Goal: Task Accomplishment & Management: Use online tool/utility

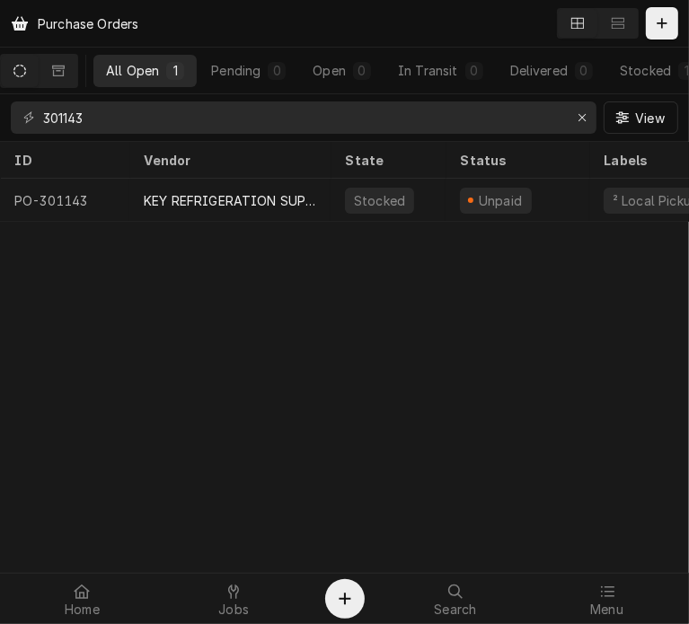
click at [93, 119] on input "301143" at bounding box center [302, 117] width 519 height 32
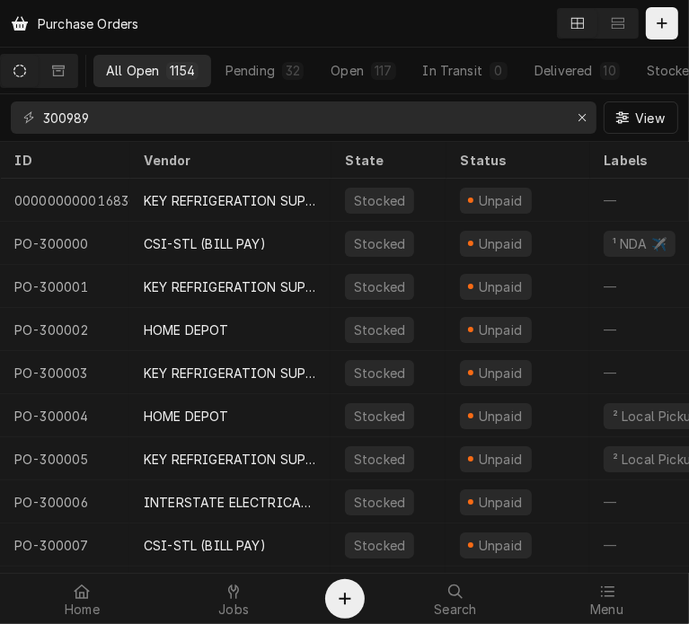
type input "300989"
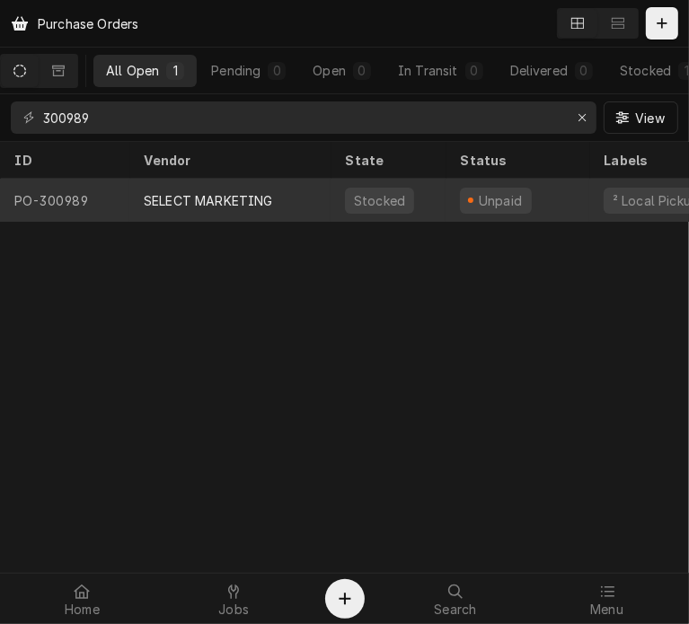
click at [177, 200] on div "SELECT MARKETING" at bounding box center [208, 200] width 129 height 19
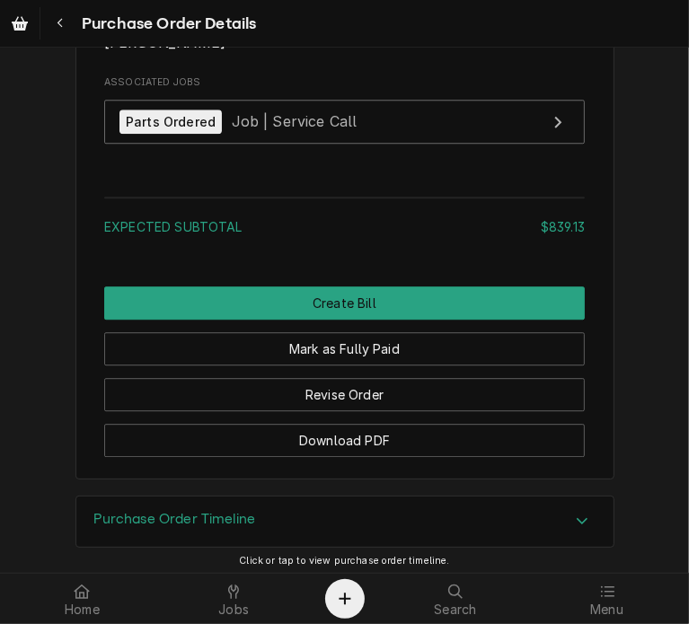
scroll to position [2514, 0]
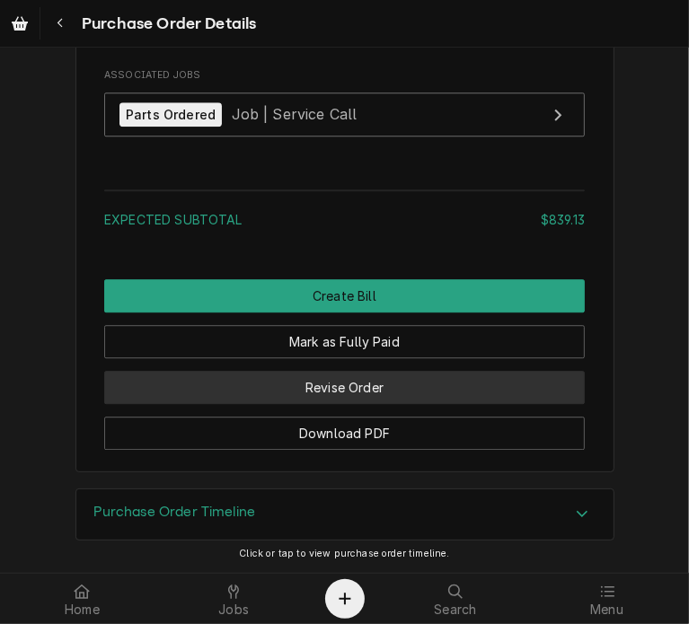
click at [345, 396] on button "Revise Order" at bounding box center [344, 387] width 481 height 33
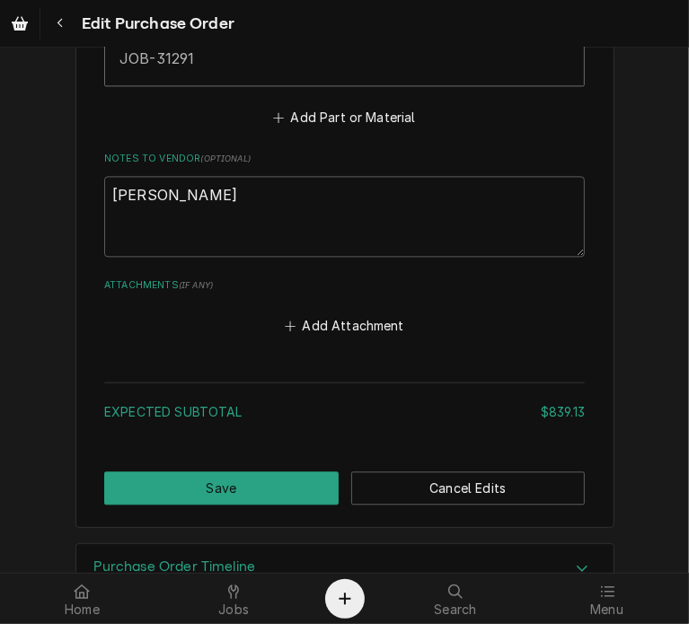
scroll to position [2046, 0]
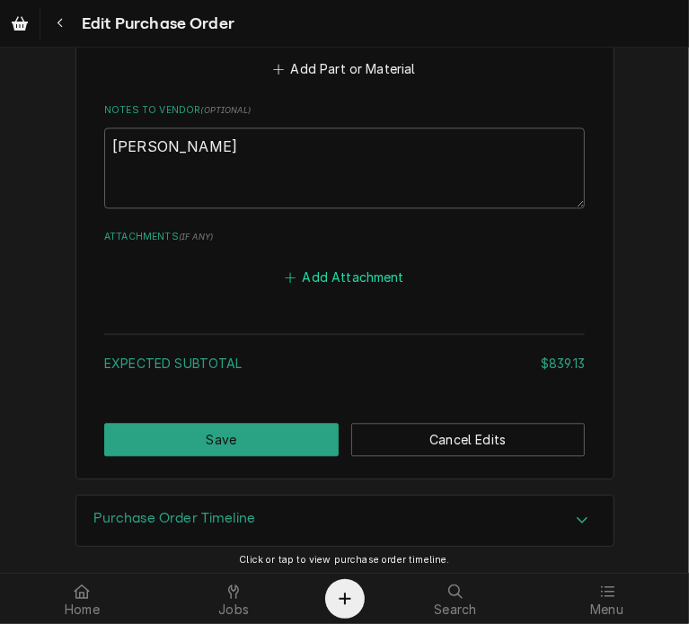
click at [363, 272] on button "Add Attachment" at bounding box center [345, 276] width 126 height 25
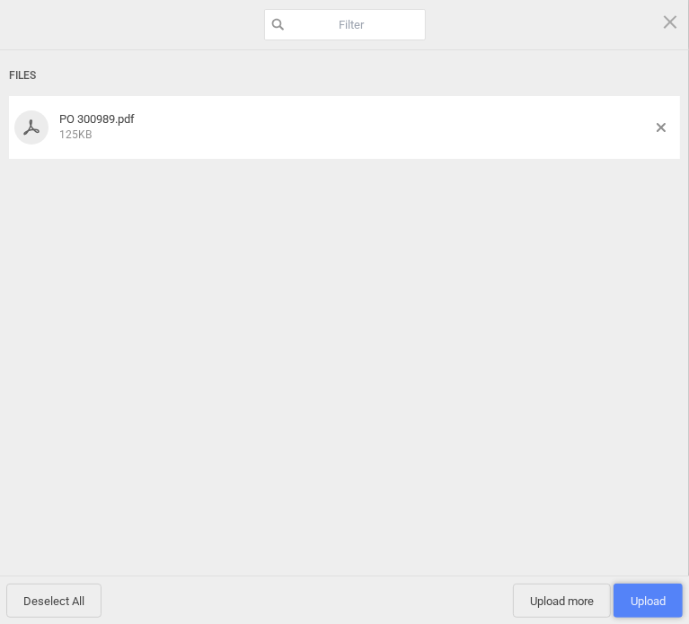
click at [667, 606] on span "Upload 1" at bounding box center [647, 601] width 69 height 34
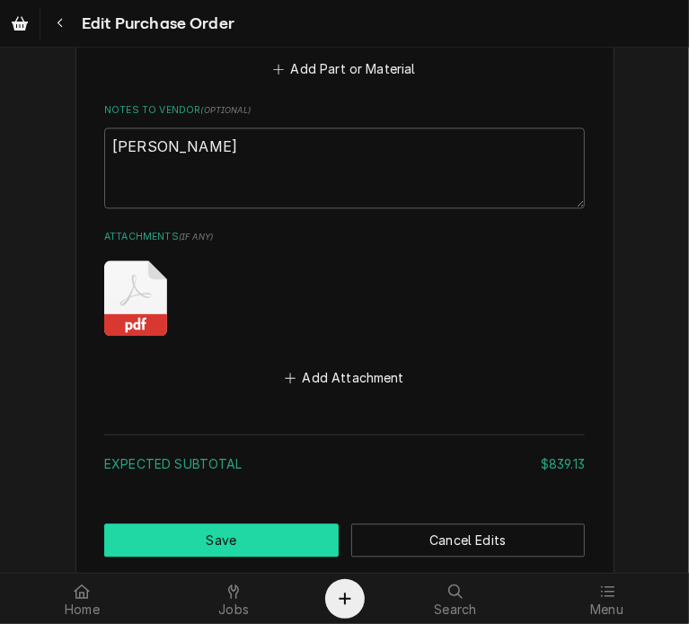
click at [273, 545] on button "Save" at bounding box center [221, 540] width 234 height 33
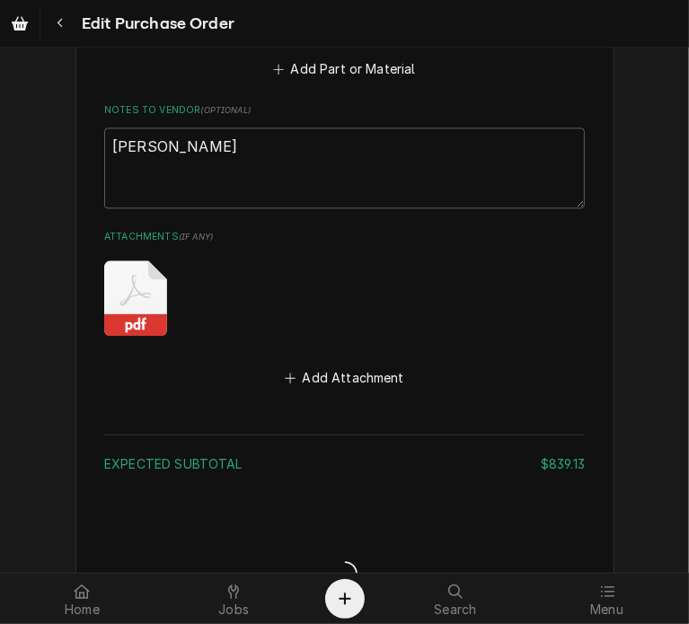
type textarea "x"
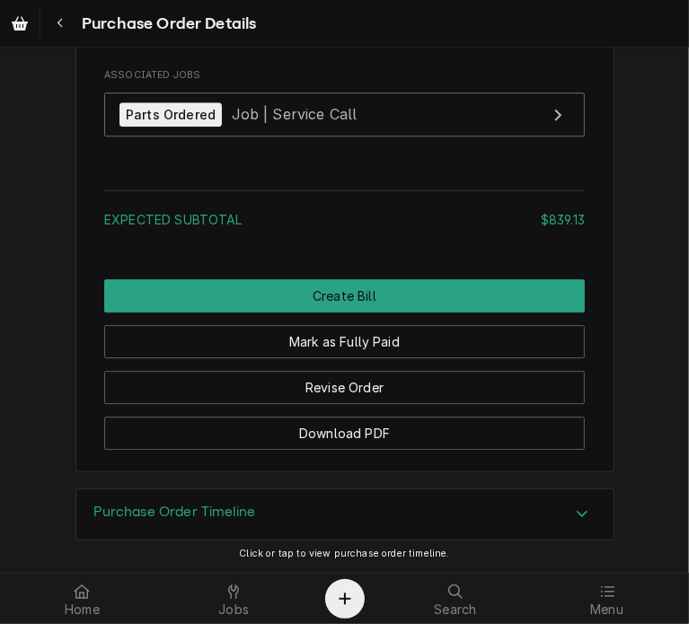
scroll to position [2666, 0]
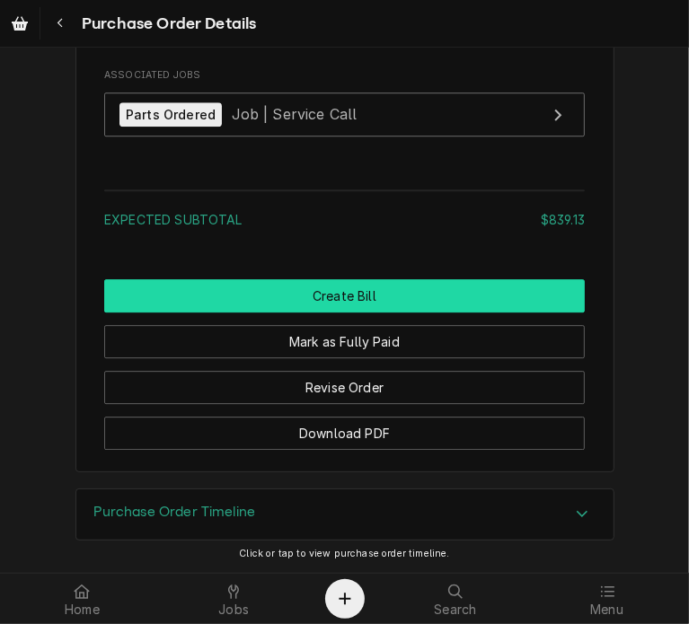
click at [315, 287] on button "Create Bill" at bounding box center [344, 295] width 481 height 33
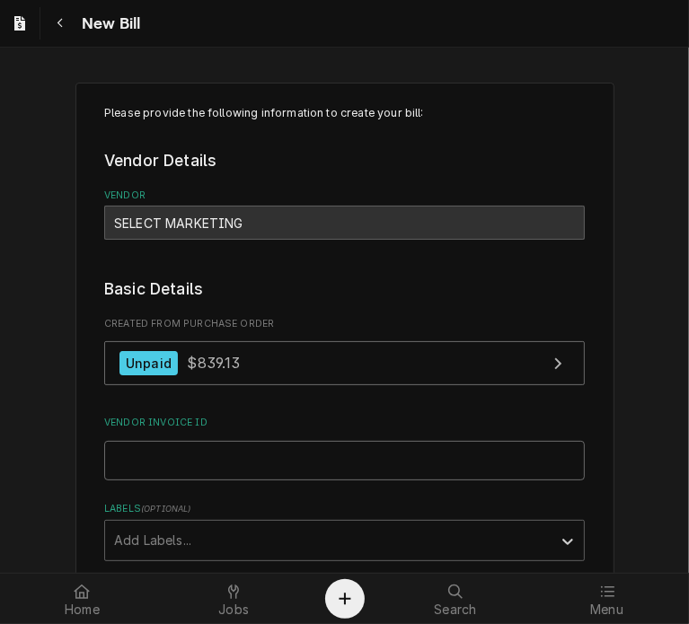
click at [191, 467] on input "Vendor Invoice ID" at bounding box center [344, 461] width 481 height 40
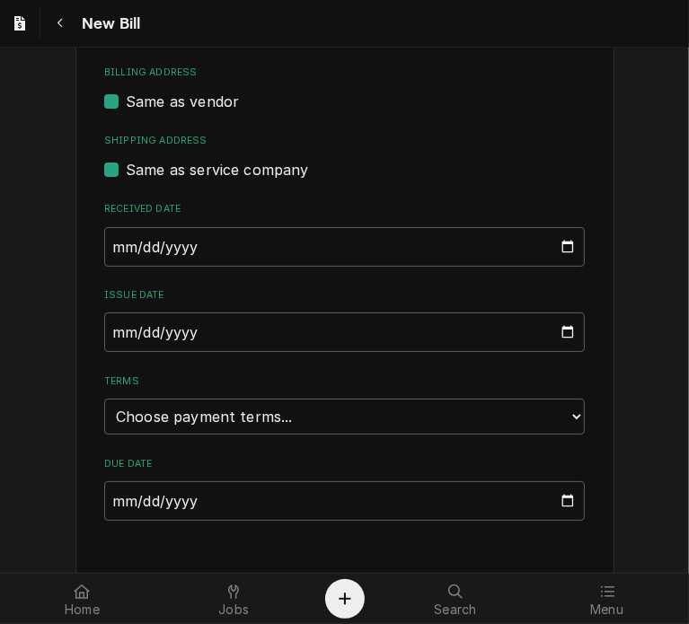
scroll to position [527, 0]
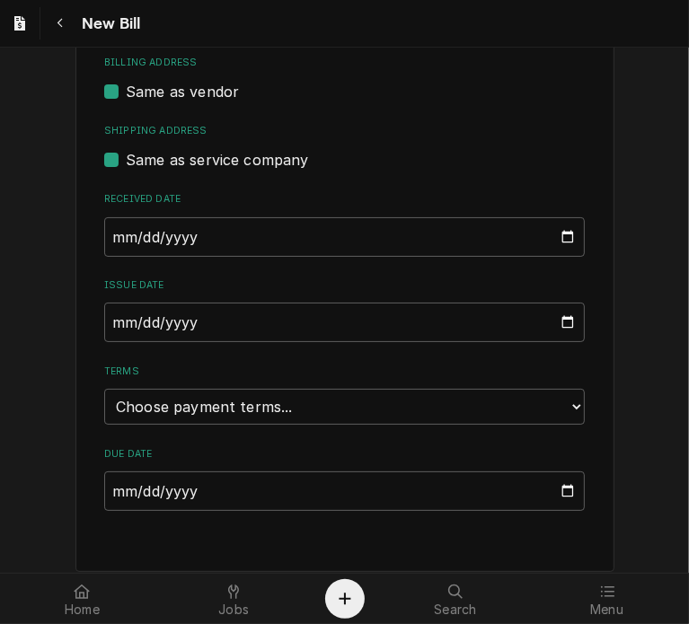
type input "336279"
click at [111, 330] on input "2025-08-14" at bounding box center [344, 323] width 481 height 40
type input "2025-07-24"
click at [563, 410] on select "Choose payment terms... Same Day Net 7 Net 14 Net 21 Net 30 Net 45 Net 60 Net 90" at bounding box center [344, 407] width 481 height 36
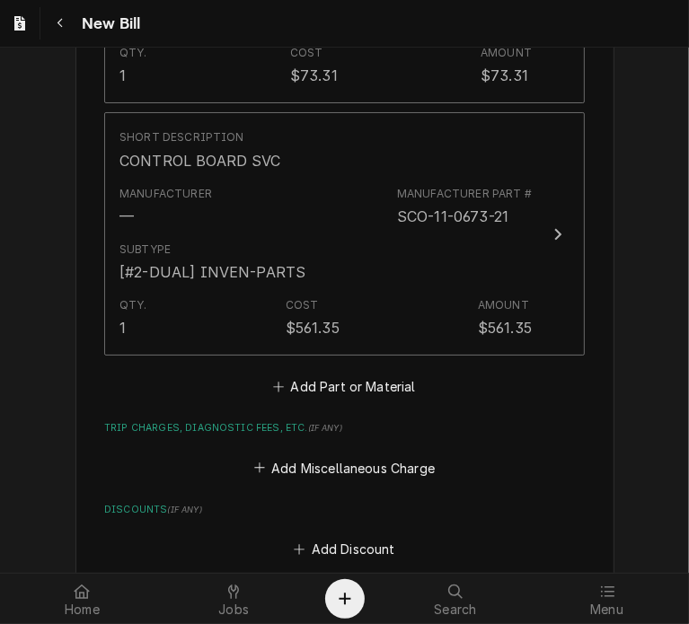
scroll to position [1929, 0]
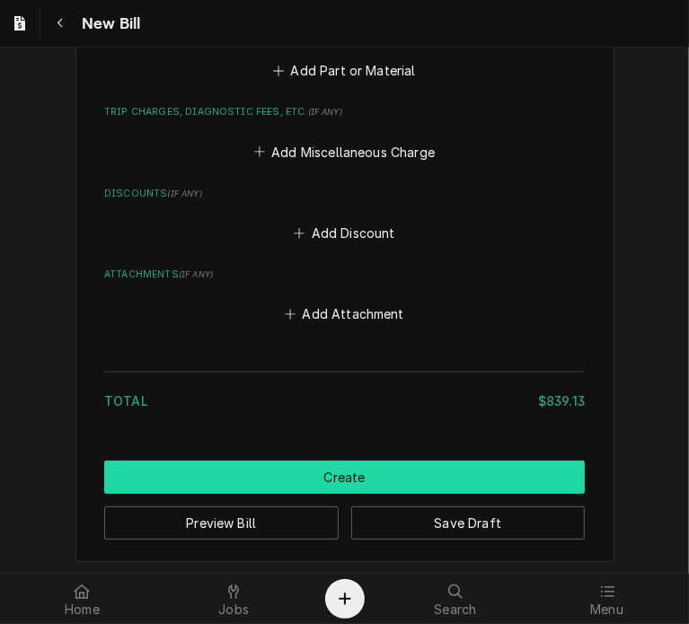
click at [339, 473] on button "Create" at bounding box center [344, 477] width 481 height 33
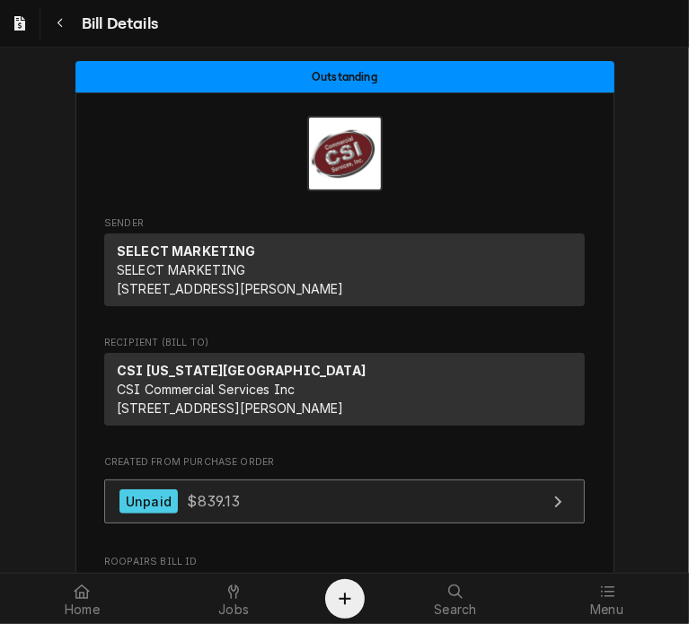
click at [166, 524] on link "Unpaid $839.13" at bounding box center [344, 502] width 481 height 44
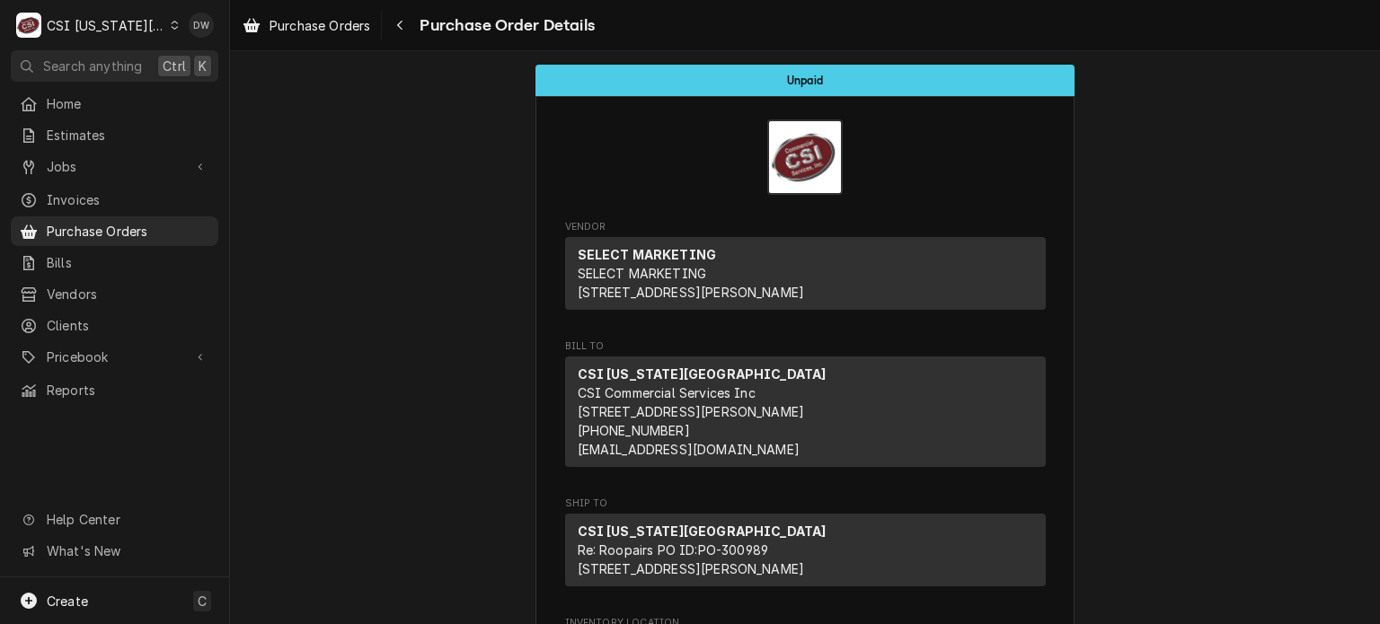
click at [147, 31] on div "C CSI Kansas City" at bounding box center [97, 25] width 173 height 36
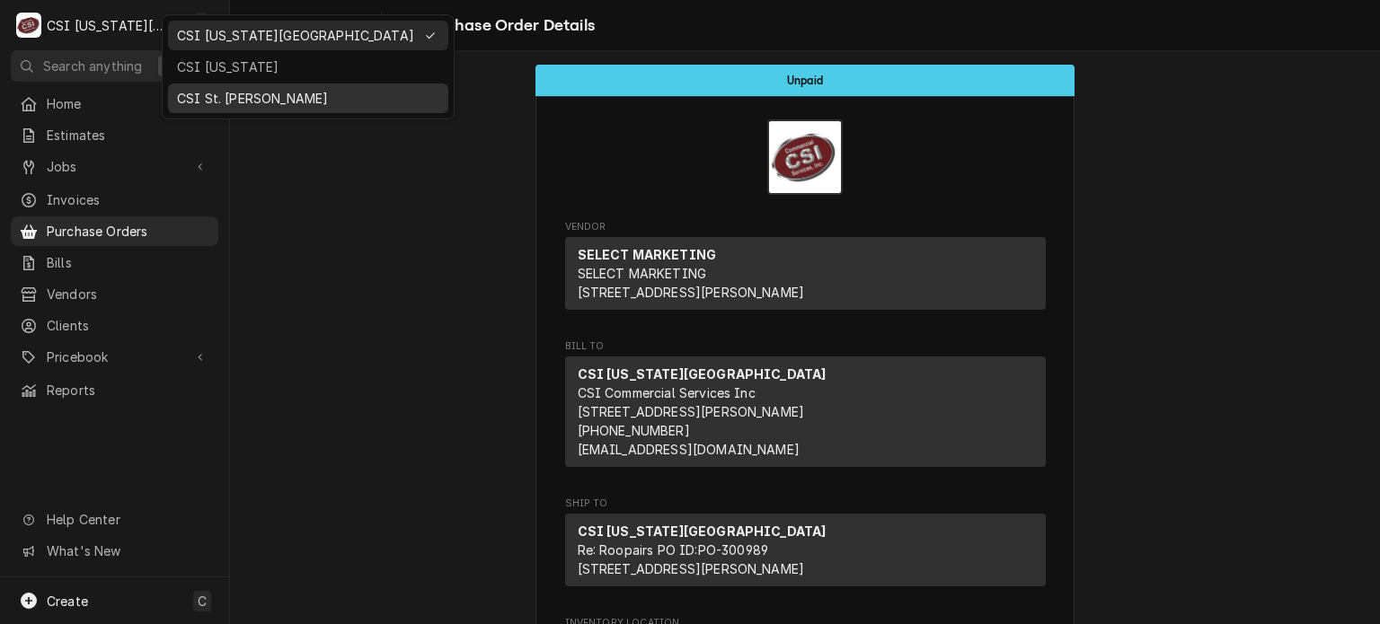
click at [190, 99] on div "CSI St. [PERSON_NAME]" at bounding box center [308, 98] width 262 height 19
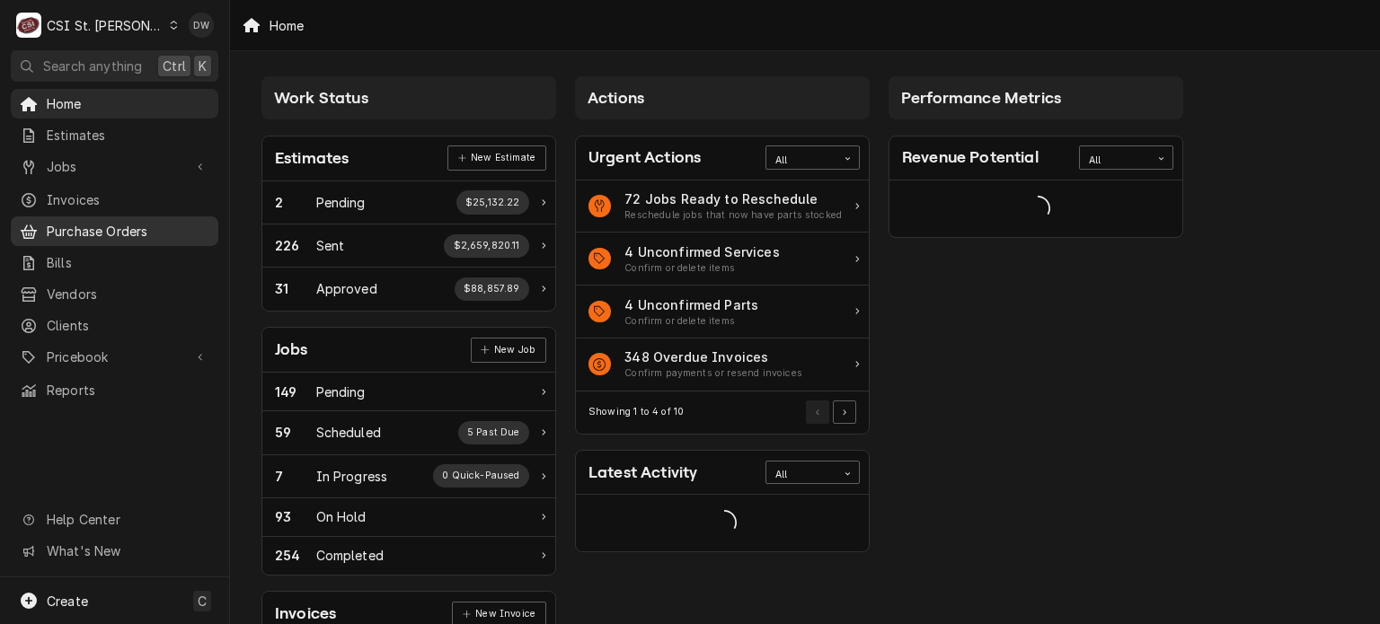
click at [90, 222] on span "Purchase Orders" at bounding box center [128, 231] width 163 height 19
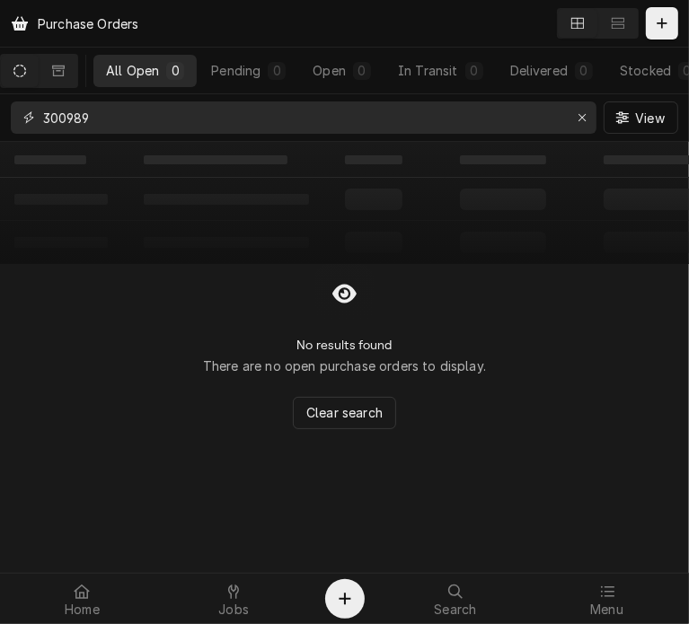
drag, startPoint x: 105, startPoint y: 123, endPoint x: 21, endPoint y: 110, distance: 85.4
click at [21, 110] on div "300989" at bounding box center [304, 117] width 586 height 32
paste input "400882"
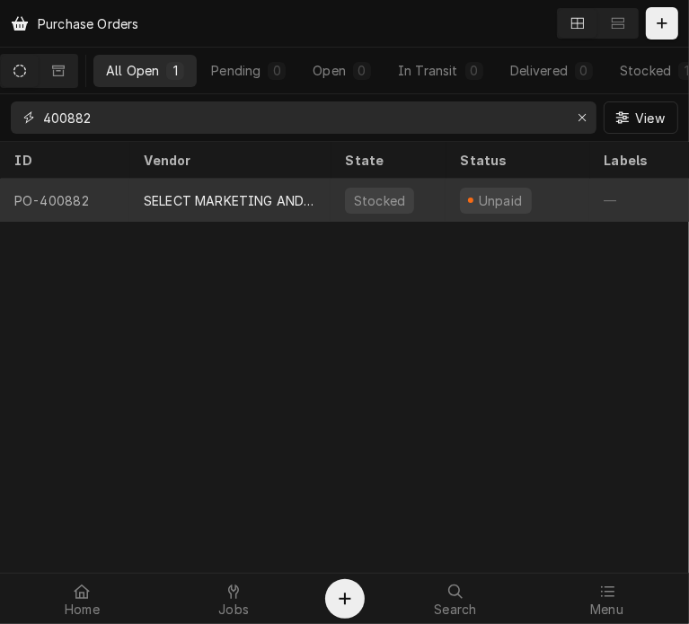
type input "400882"
click at [147, 205] on div "SELECT MARKETING AND DISTRIBUTING" at bounding box center [229, 200] width 201 height 43
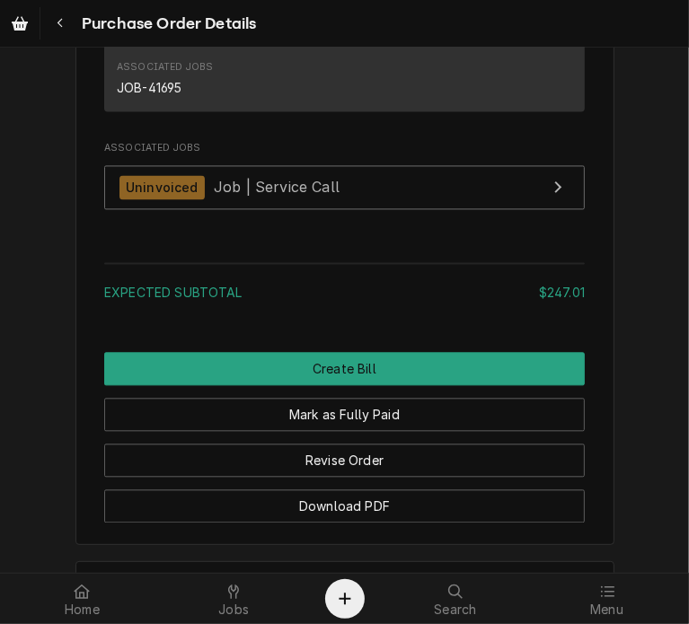
scroll to position [1959, 0]
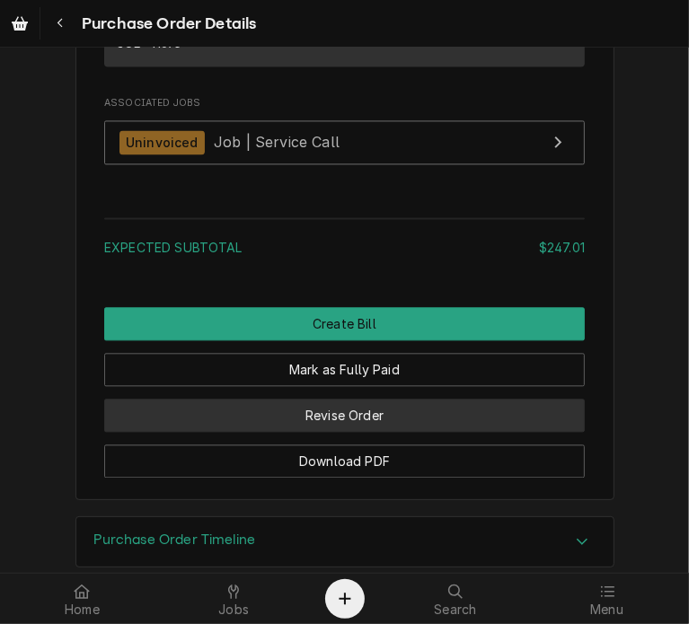
click at [431, 432] on button "Revise Order" at bounding box center [344, 415] width 481 height 33
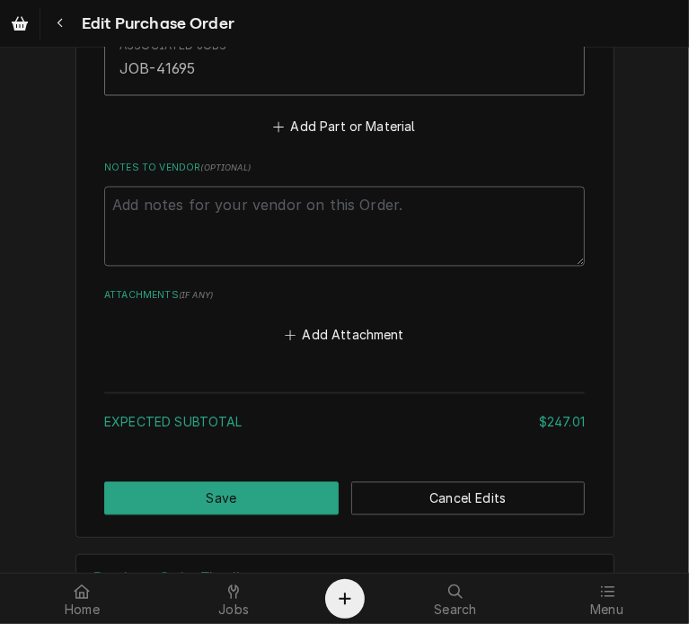
scroll to position [1752, 0]
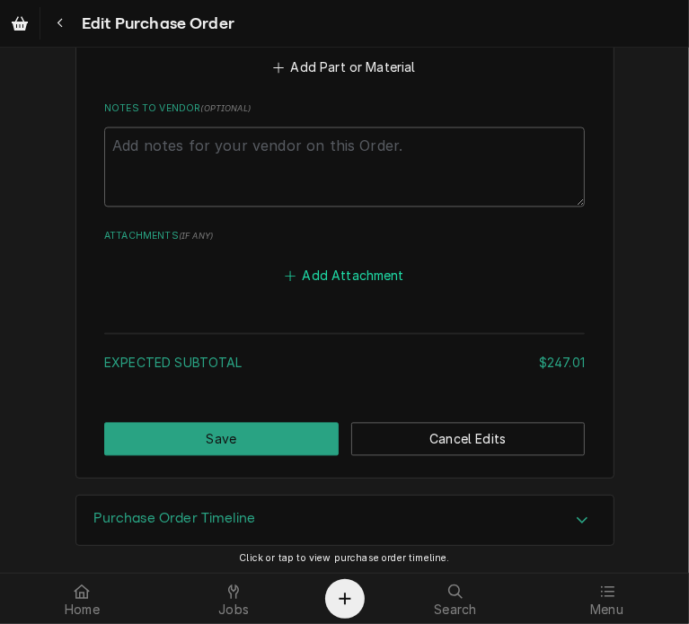
click at [323, 276] on button "Add Attachment" at bounding box center [345, 276] width 126 height 25
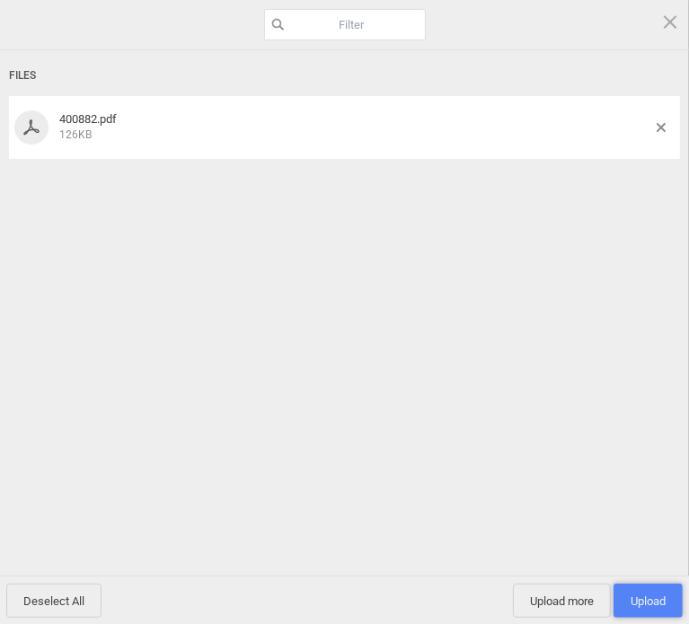
click at [657, 610] on span "Upload 1" at bounding box center [647, 601] width 69 height 34
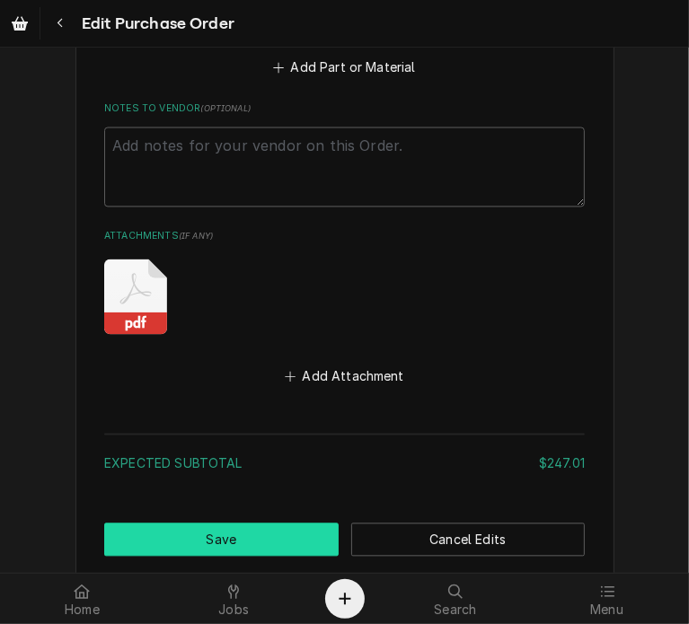
click at [280, 533] on button "Save" at bounding box center [221, 540] width 234 height 33
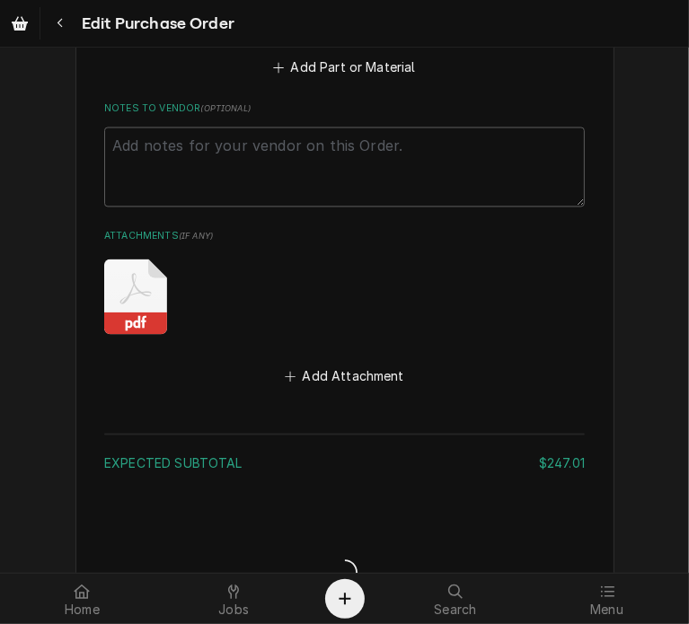
type textarea "x"
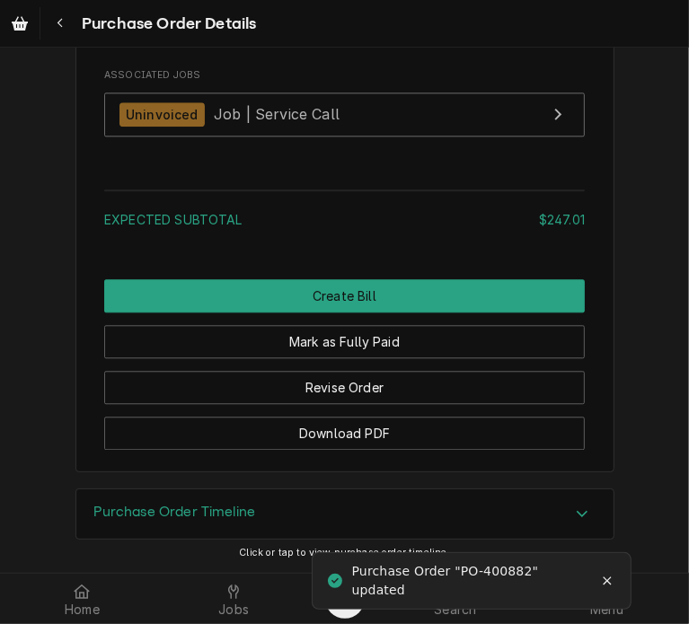
scroll to position [2166, 0]
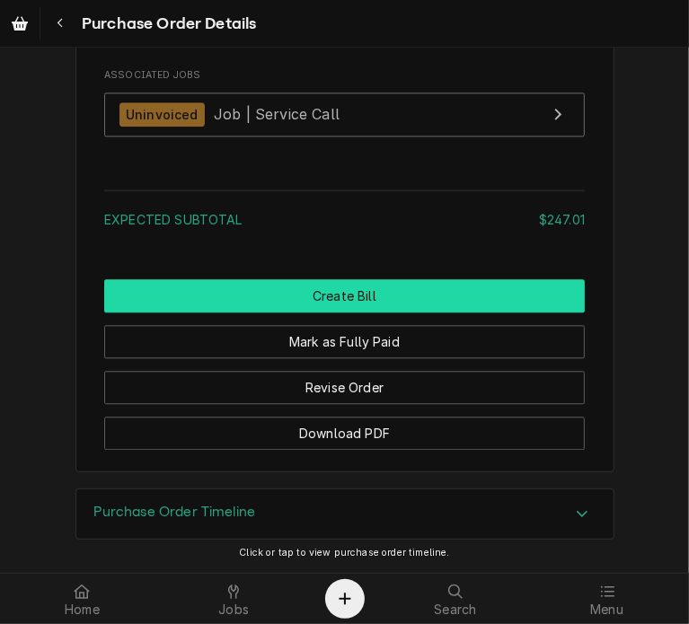
click at [336, 313] on button "Create Bill" at bounding box center [344, 295] width 481 height 33
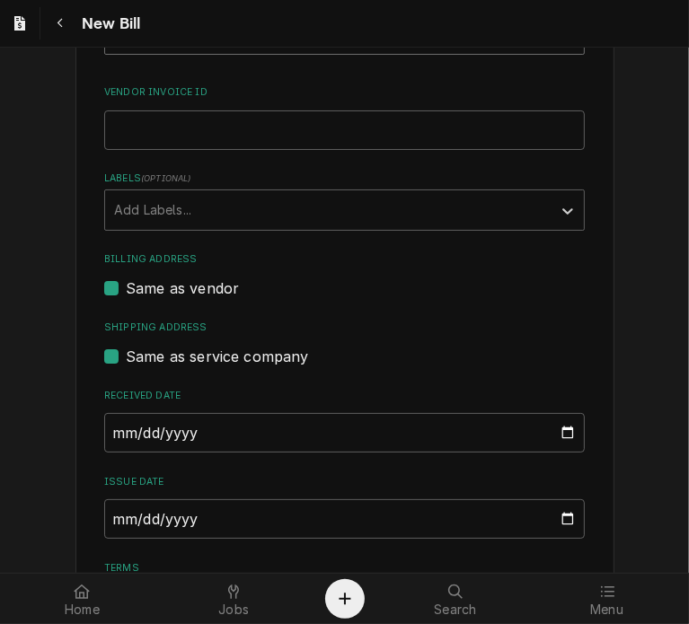
scroll to position [411, 0]
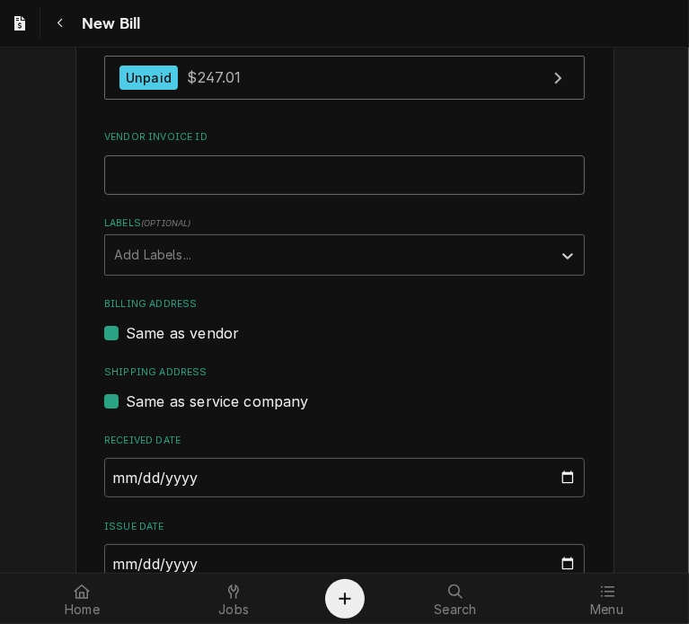
click at [248, 166] on input "Vendor Invoice ID" at bounding box center [344, 175] width 481 height 40
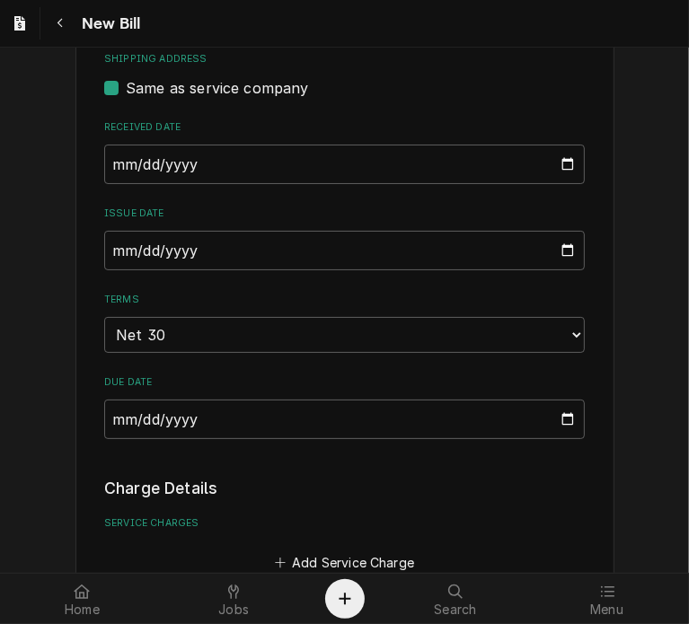
scroll to position [786, 0]
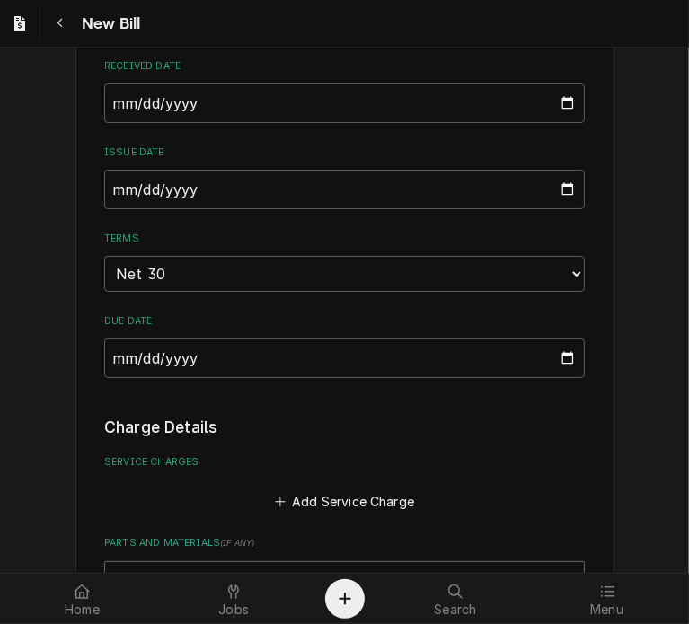
type input "336443"
click at [110, 189] on input "[DATE]" at bounding box center [344, 190] width 481 height 40
type input "[DATE]"
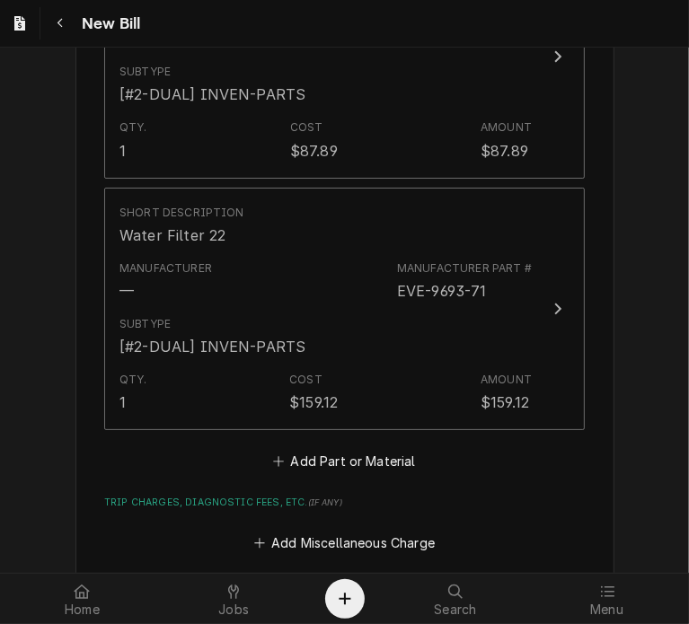
scroll to position [1804, 0]
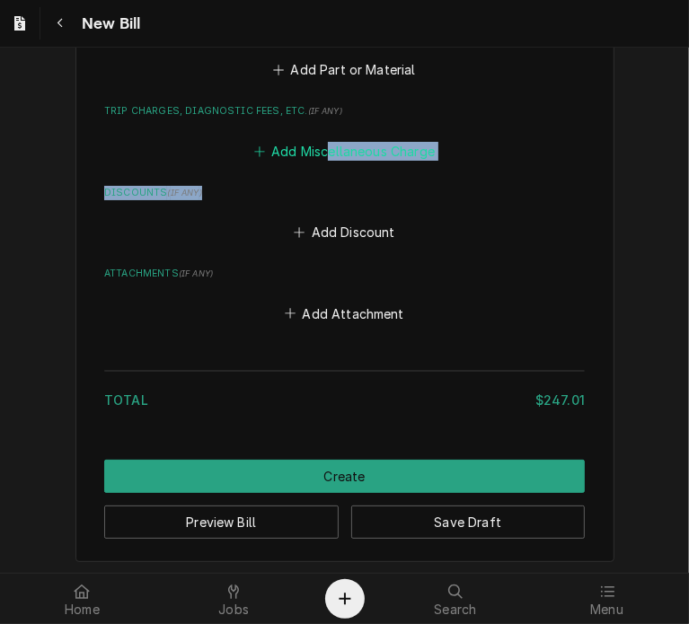
drag, startPoint x: 316, startPoint y: 162, endPoint x: 324, endPoint y: 145, distance: 18.9
click at [324, 145] on button "Add Miscellaneous Charge" at bounding box center [344, 150] width 187 height 25
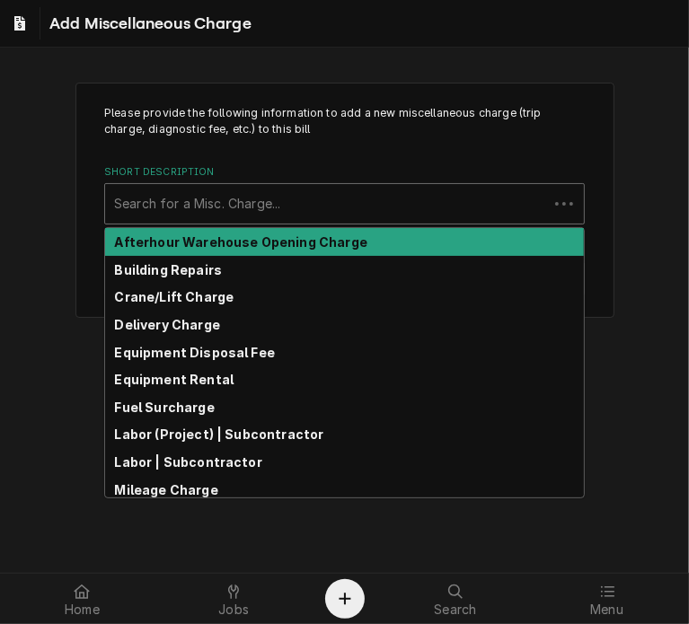
click at [255, 211] on div "Short Description" at bounding box center [326, 204] width 425 height 32
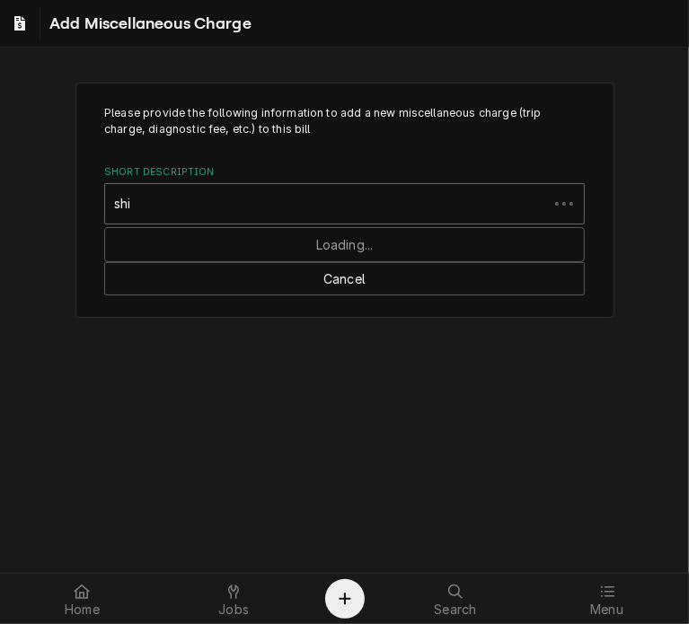
type input "ship"
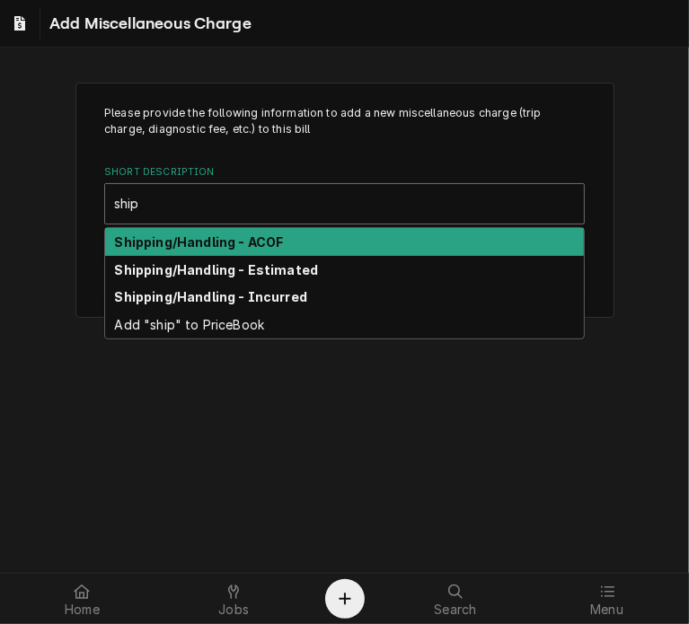
click at [263, 246] on strong "Shipping/Handling - ACOF" at bounding box center [199, 241] width 169 height 15
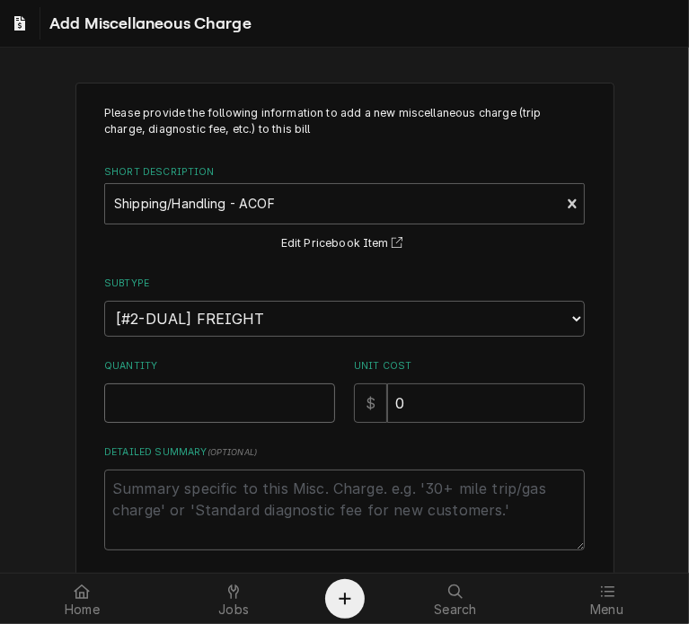
click at [216, 393] on input "Quantity" at bounding box center [219, 404] width 231 height 40
type textarea "x"
type input "1"
drag, startPoint x: 436, startPoint y: 411, endPoint x: 326, endPoint y: 405, distance: 109.8
click at [326, 405] on div "Quantity 1 Unit Cost $ 0" at bounding box center [344, 391] width 481 height 64
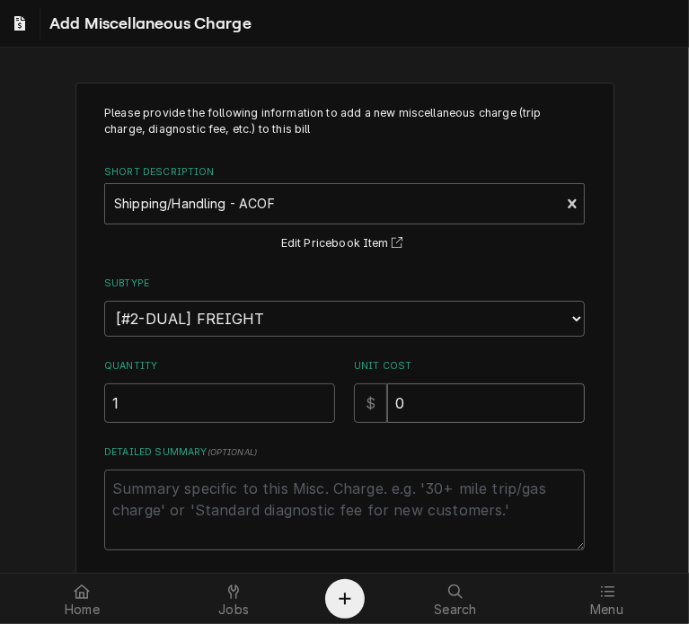
type textarea "x"
type input "2"
type textarea "x"
type input "20"
type textarea "x"
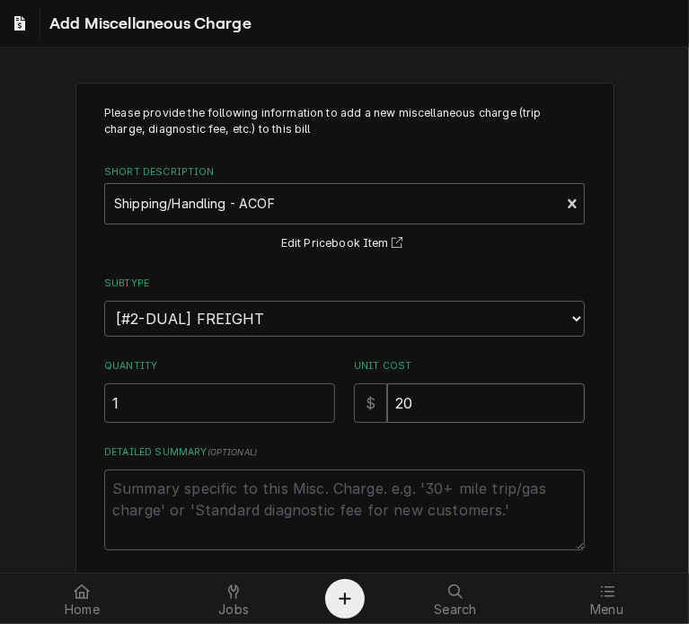
type input "20.1"
type textarea "x"
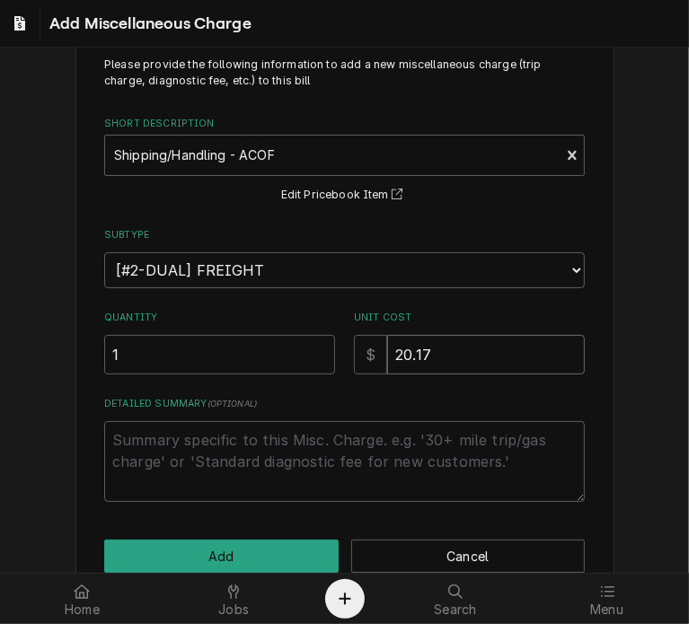
scroll to position [84, 0]
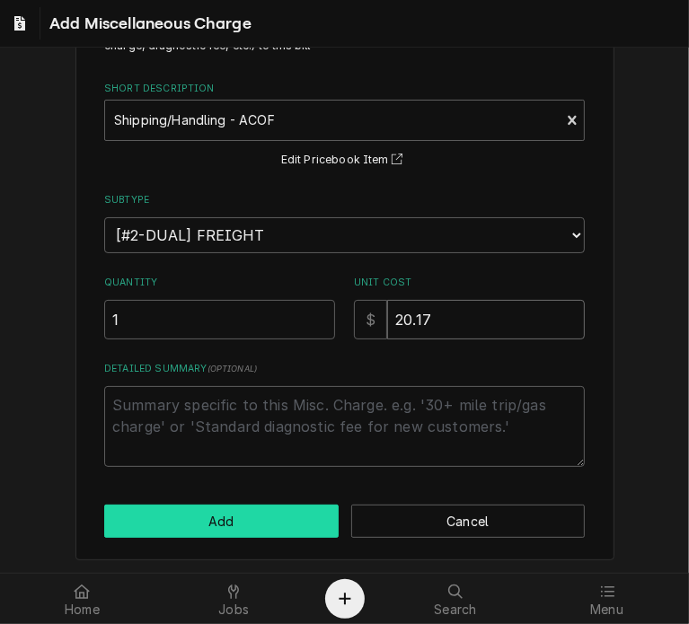
type input "20.17"
click at [271, 515] on button "Add" at bounding box center [221, 521] width 234 height 33
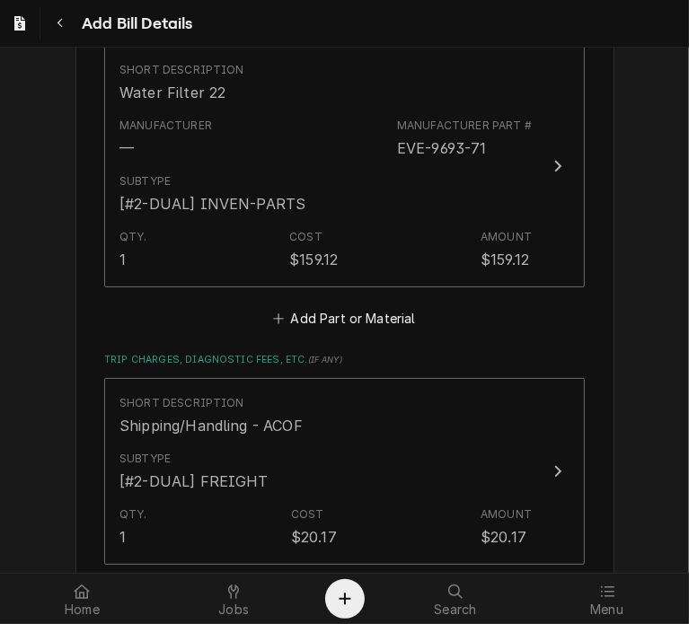
scroll to position [1514, 0]
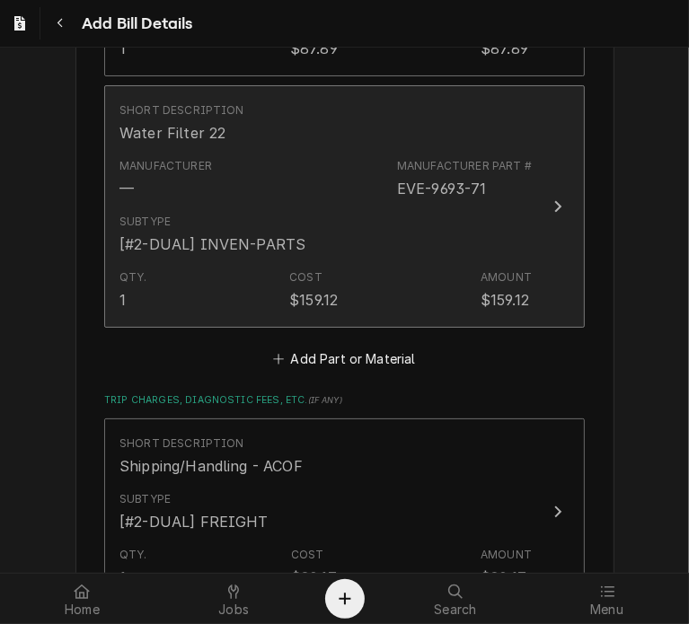
click at [564, 206] on button "Short Description Water Filter 22 Manufacturer — Manufacturer Part # EVE-9693-7…" at bounding box center [344, 206] width 481 height 243
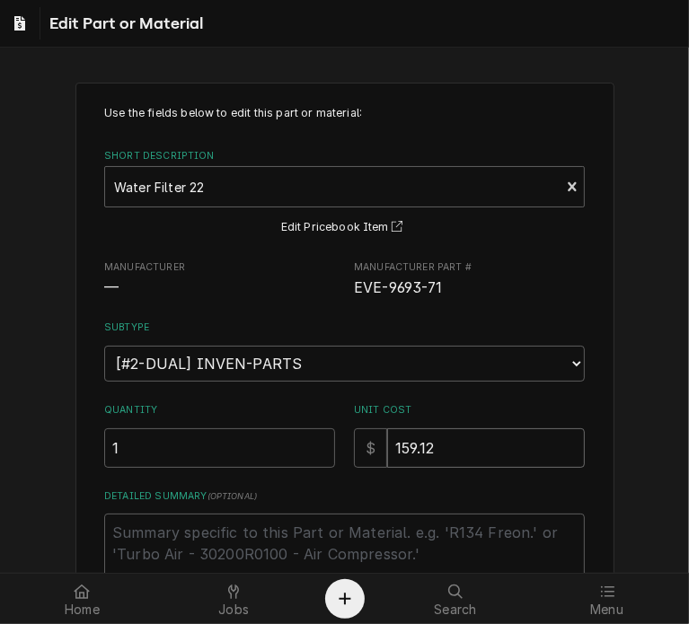
drag, startPoint x: 438, startPoint y: 445, endPoint x: 366, endPoint y: 445, distance: 71.9
click at [366, 445] on div "$ 159.12" at bounding box center [469, 448] width 231 height 40
type textarea "x"
type input "1"
type textarea "x"
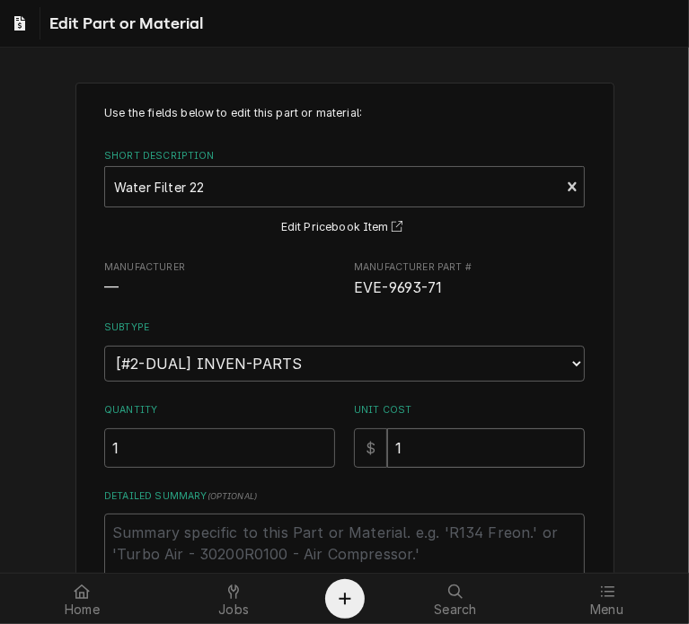
type input "17"
type textarea "x"
type input "173"
type textarea "x"
type input "173.2"
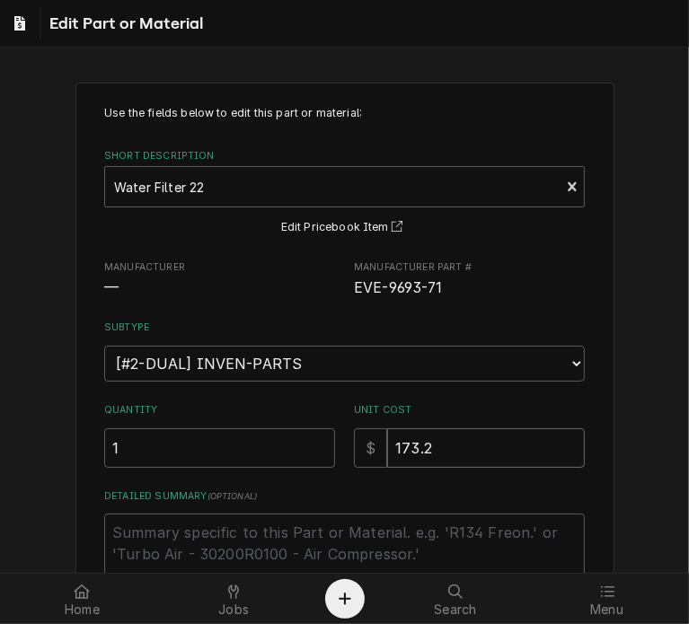
type textarea "x"
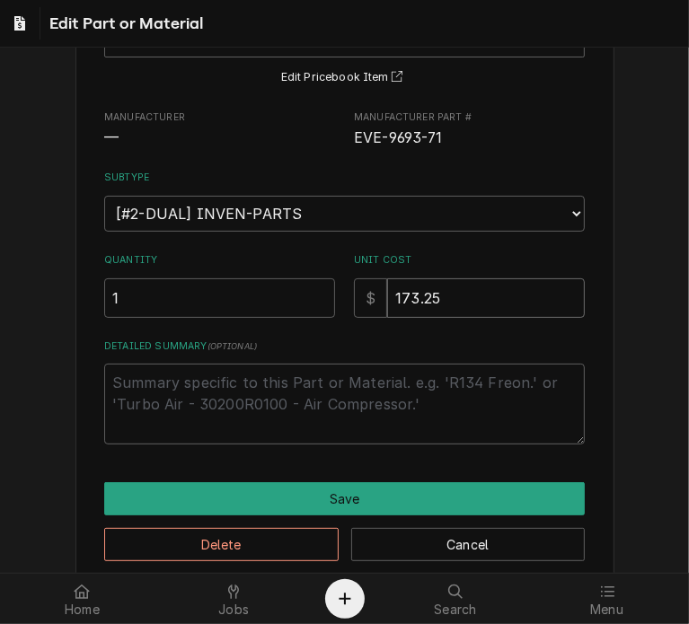
scroll to position [173, 0]
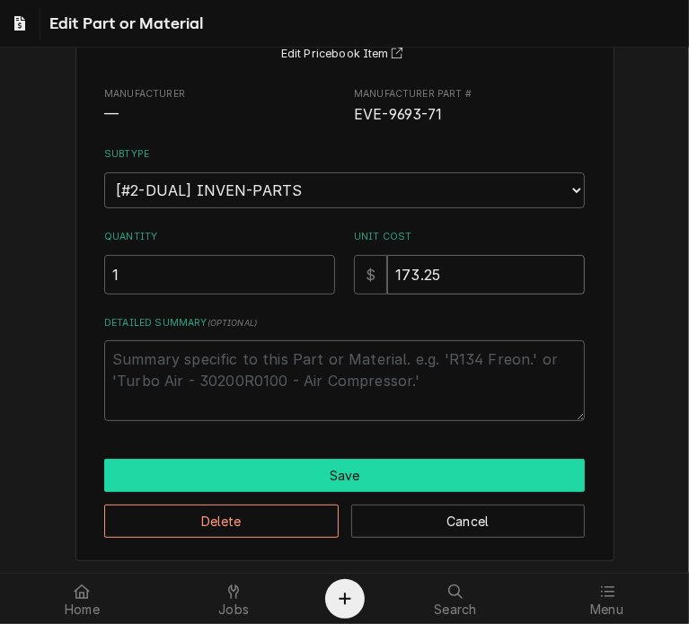
type input "173.25"
click at [464, 463] on button "Save" at bounding box center [344, 475] width 481 height 33
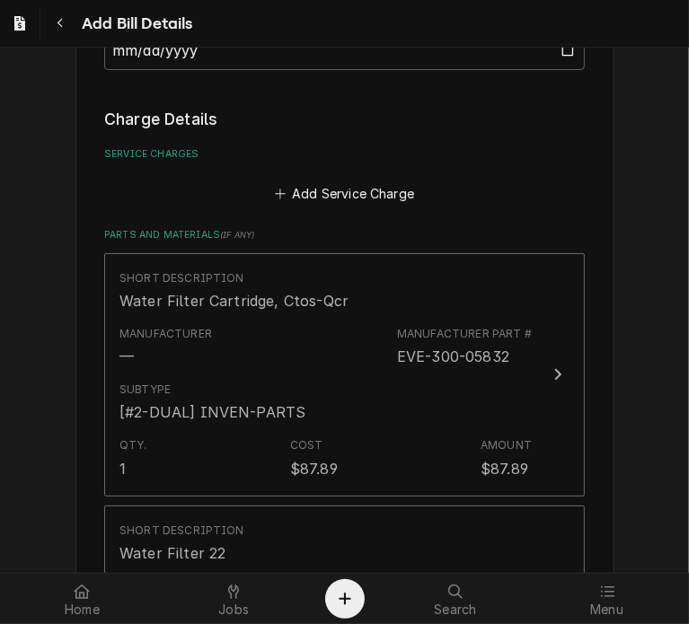
scroll to position [1076, 0]
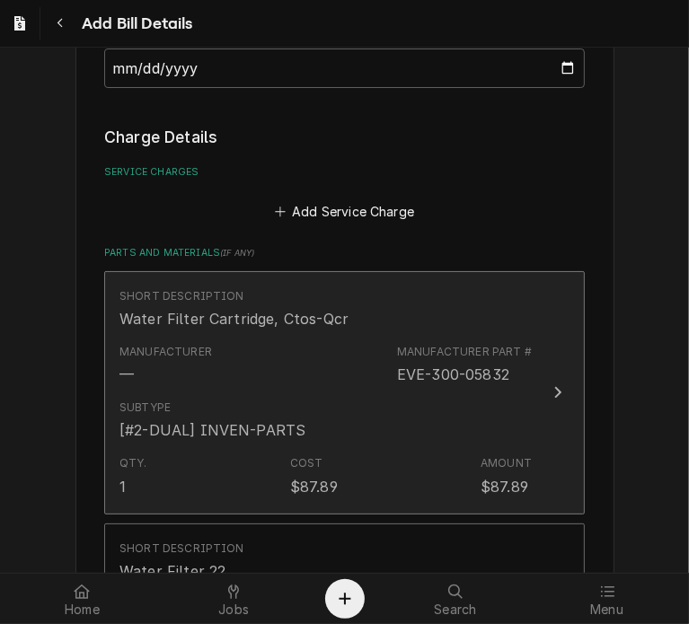
click at [546, 418] on button "Short Description Water Filter Cartridge, Ctos-Qcr Manufacturer — Manufacturer …" at bounding box center [344, 392] width 481 height 243
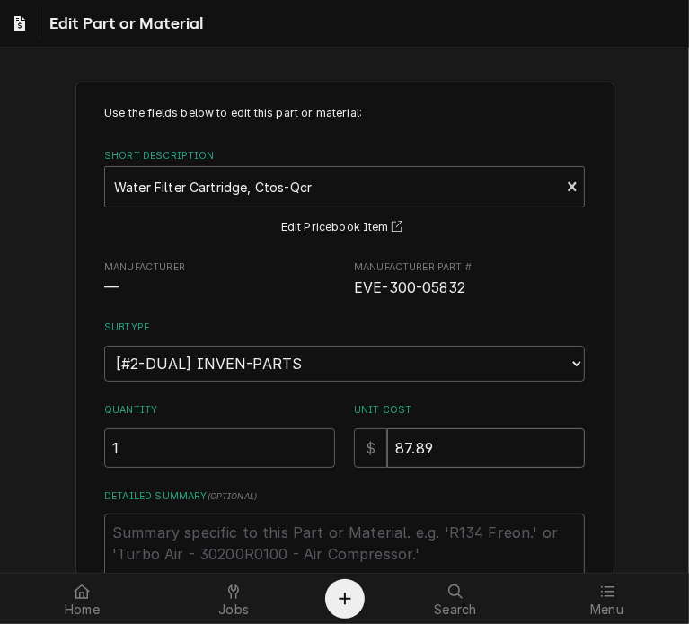
drag, startPoint x: 437, startPoint y: 443, endPoint x: 355, endPoint y: 439, distance: 82.7
click at [355, 439] on div "$ 87.89" at bounding box center [469, 448] width 231 height 40
type textarea "x"
type input "9"
type textarea "x"
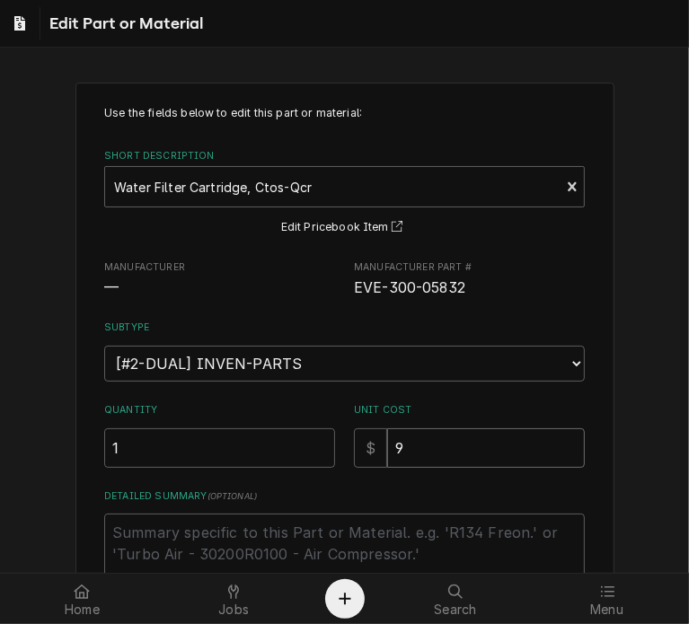
type input "92"
type textarea "x"
type input "92.2"
type textarea "x"
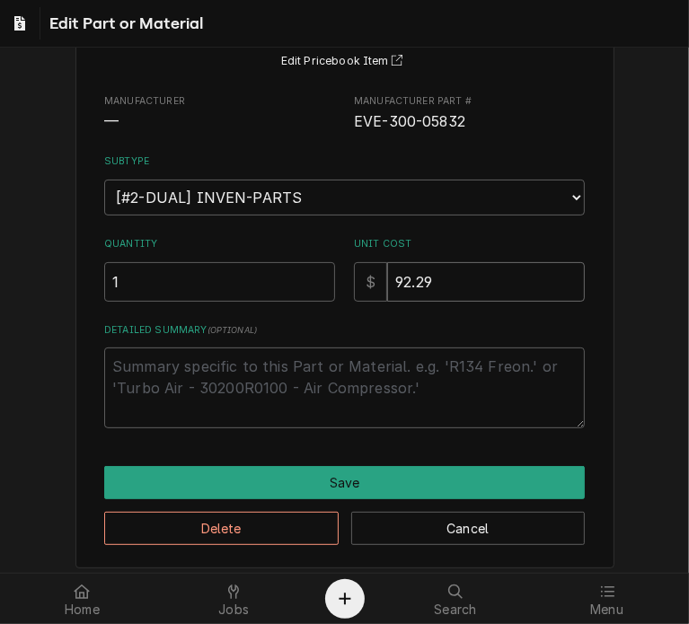
scroll to position [173, 0]
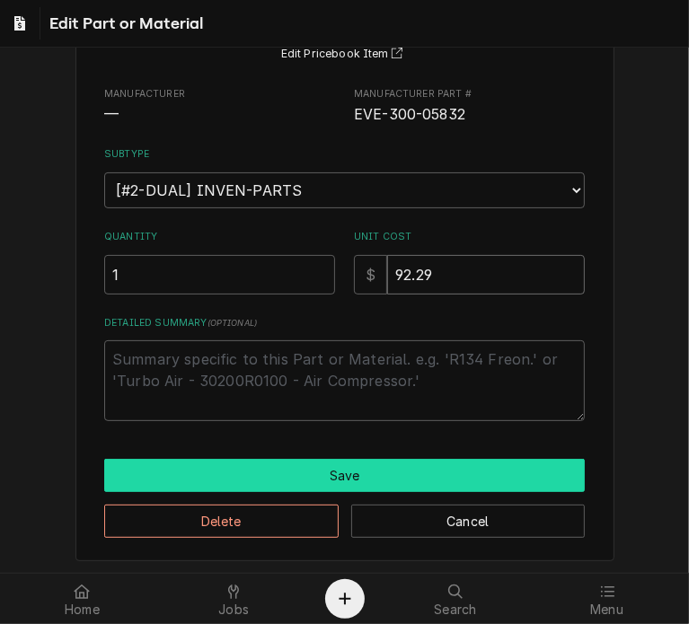
type input "92.29"
click at [496, 471] on button "Save" at bounding box center [344, 475] width 481 height 33
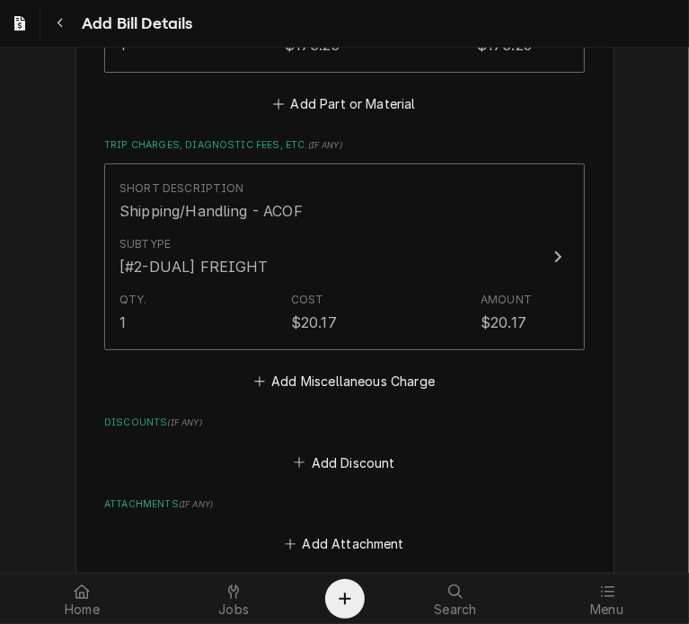
scroll to position [1999, 0]
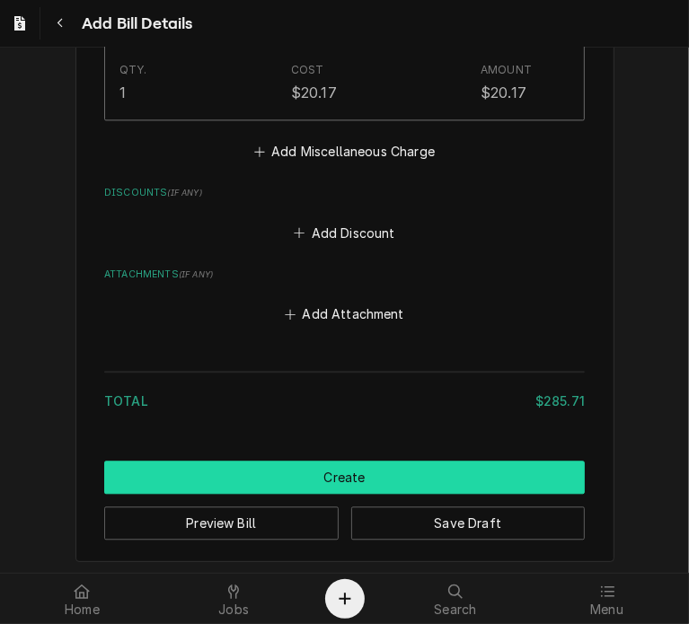
click at [477, 484] on button "Create" at bounding box center [344, 477] width 481 height 33
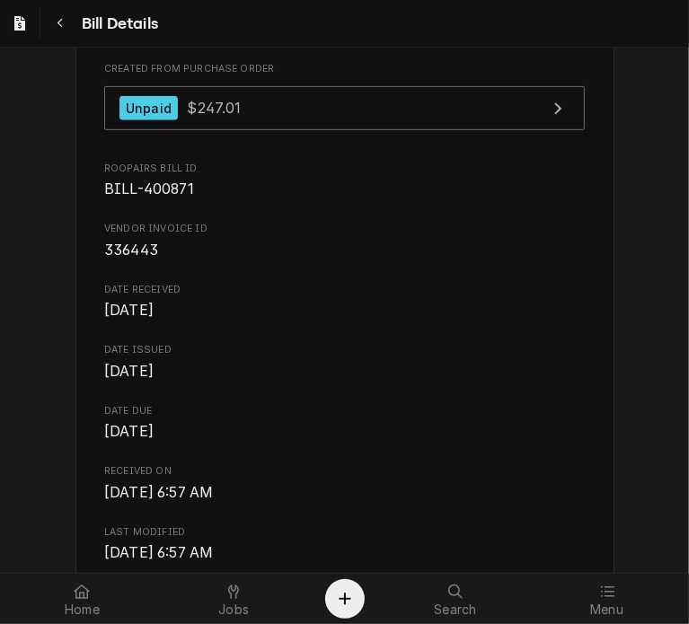
scroll to position [14, 0]
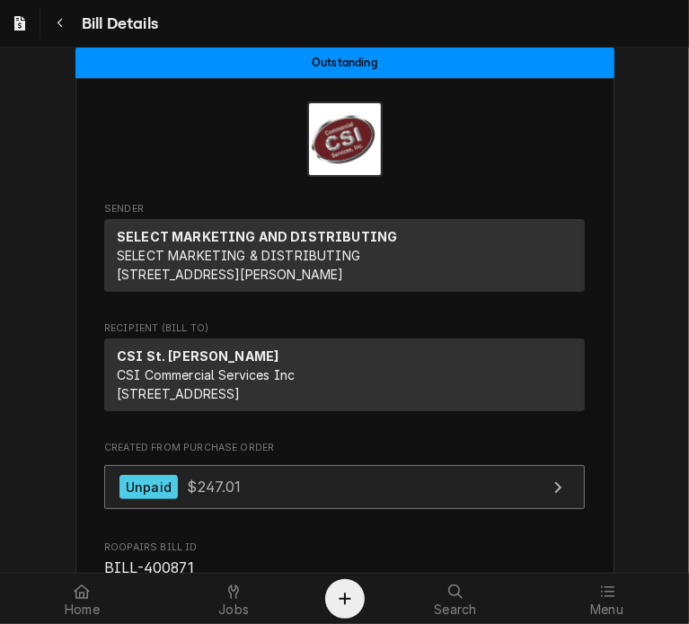
click at [122, 499] on div "Unpaid" at bounding box center [148, 487] width 58 height 24
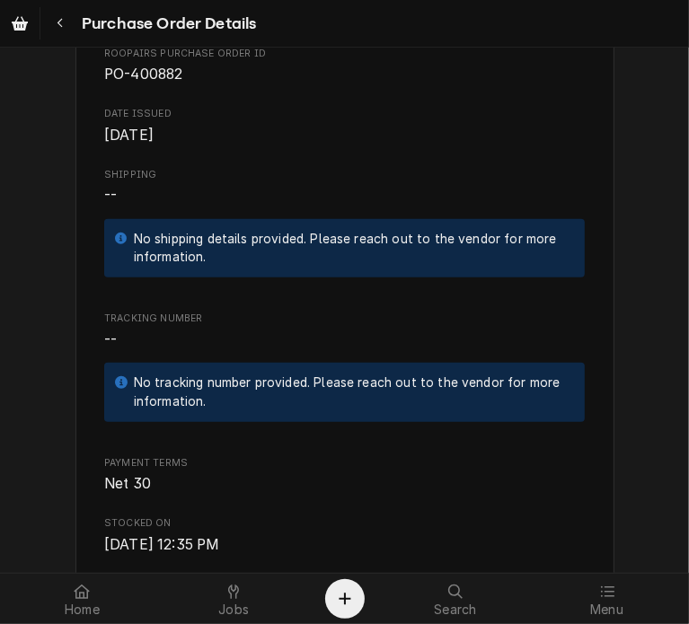
scroll to position [613, 0]
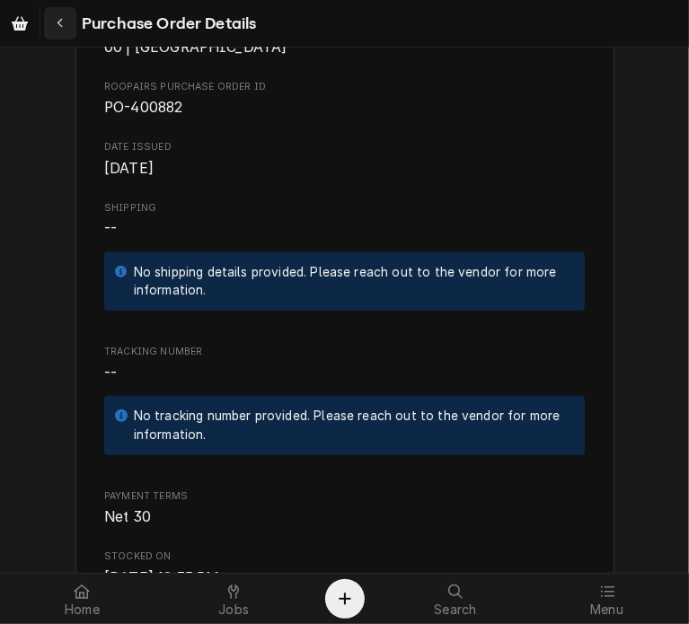
click at [65, 24] on div "Navigate back" at bounding box center [60, 23] width 18 height 18
